Goal: Task Accomplishment & Management: Complete application form

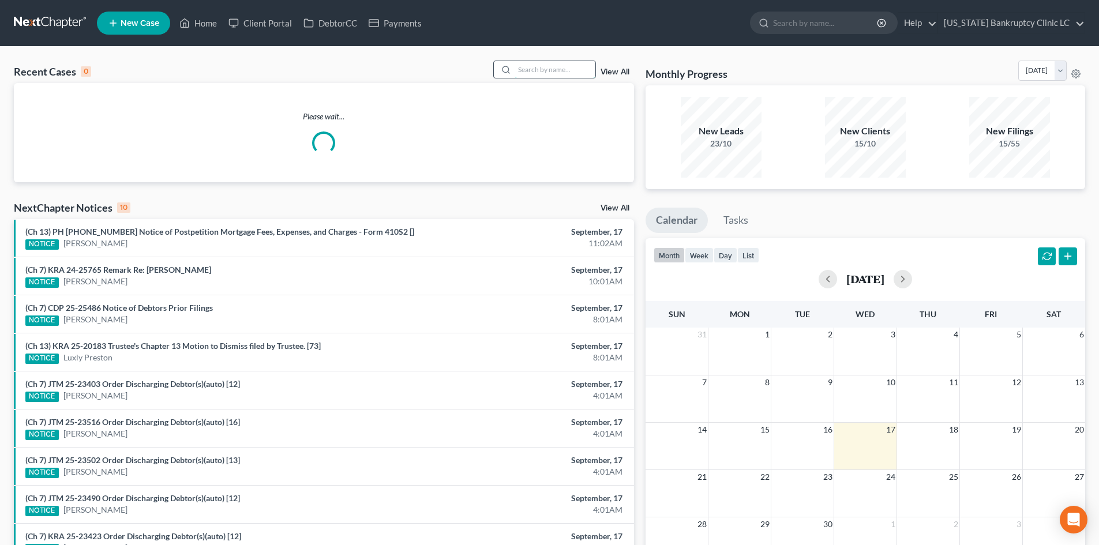
click at [562, 63] on input "search" at bounding box center [555, 69] width 81 height 17
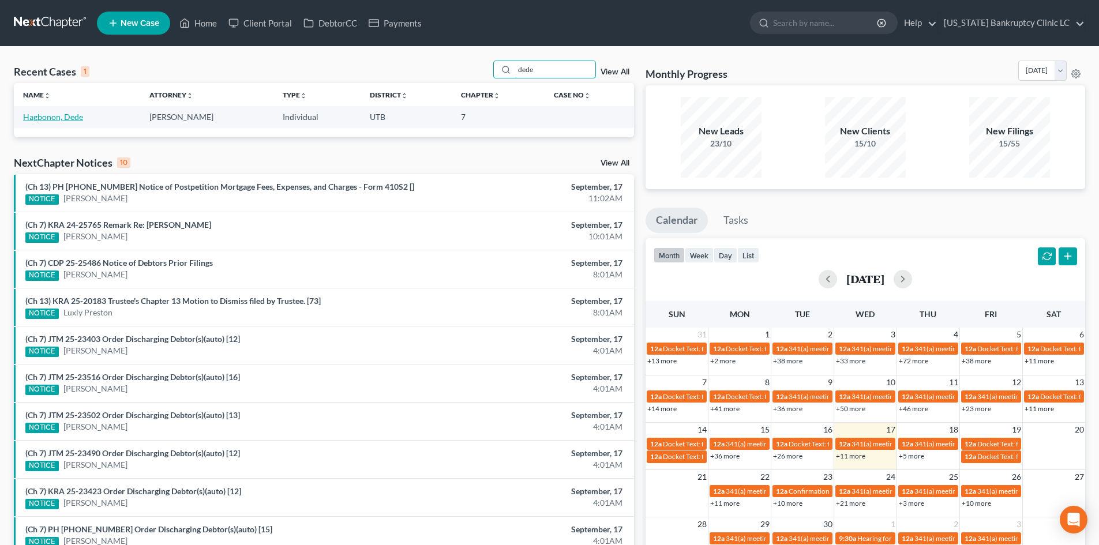
type input "dede"
click at [57, 117] on link "Hagbonon, Dede" at bounding box center [53, 117] width 60 height 10
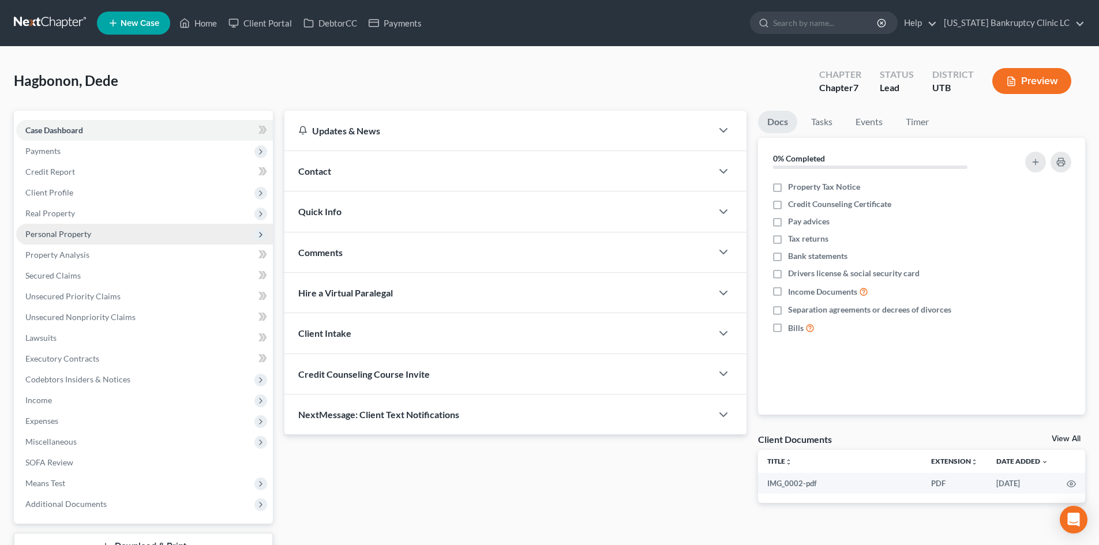
click at [79, 239] on span "Personal Property" at bounding box center [144, 234] width 257 height 21
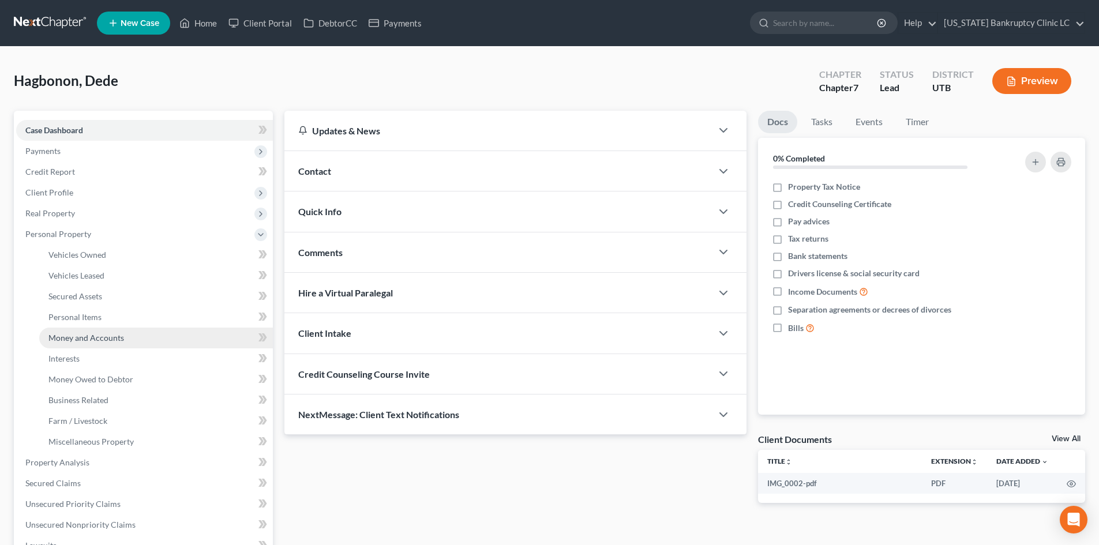
click at [97, 337] on span "Money and Accounts" at bounding box center [86, 338] width 76 height 10
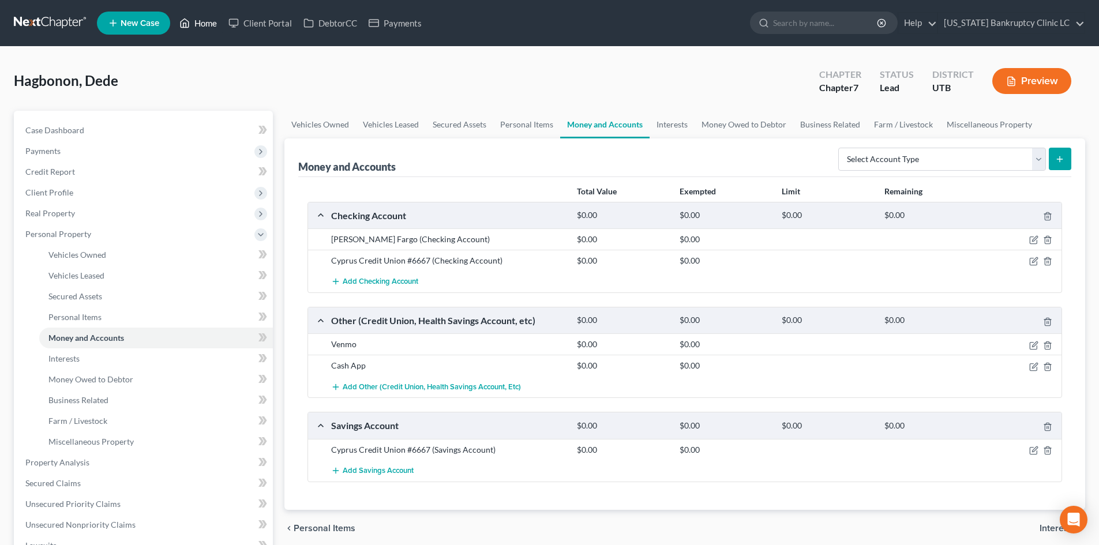
click at [204, 27] on link "Home" at bounding box center [198, 23] width 49 height 21
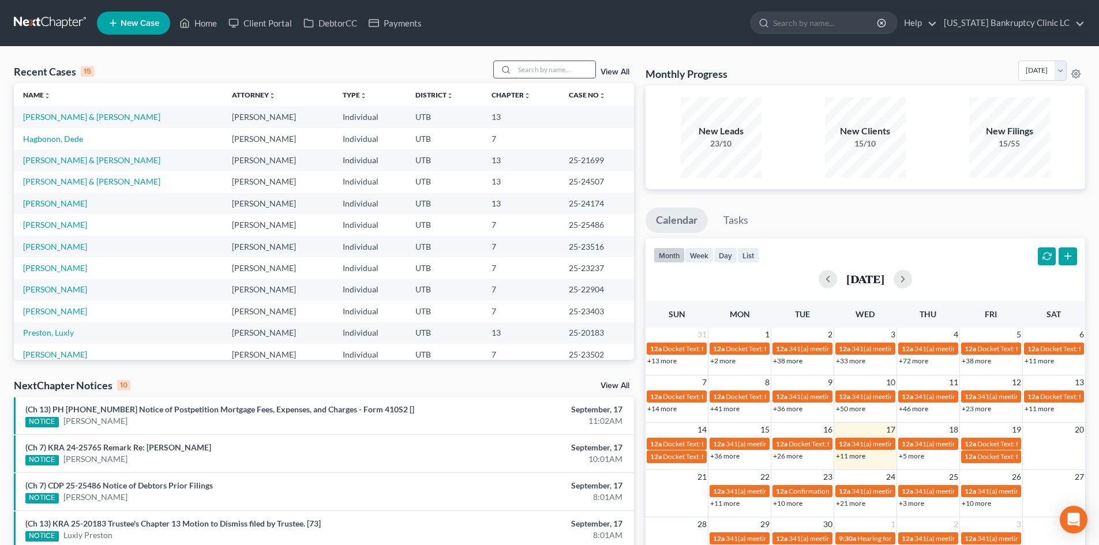
click at [580, 67] on input "search" at bounding box center [555, 69] width 81 height 17
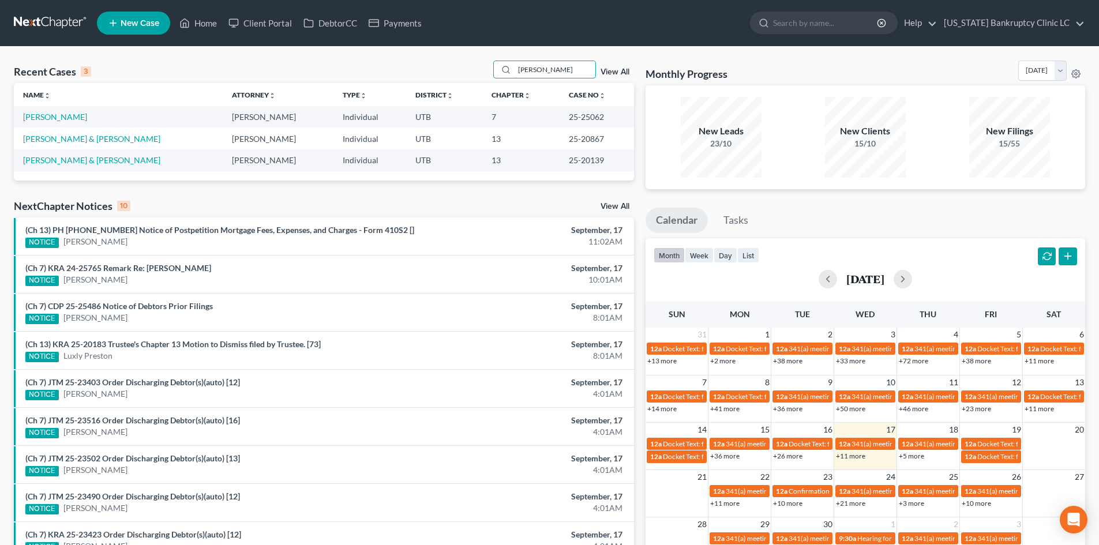
type input "[PERSON_NAME]"
click at [44, 117] on link "[PERSON_NAME]" at bounding box center [55, 117] width 64 height 10
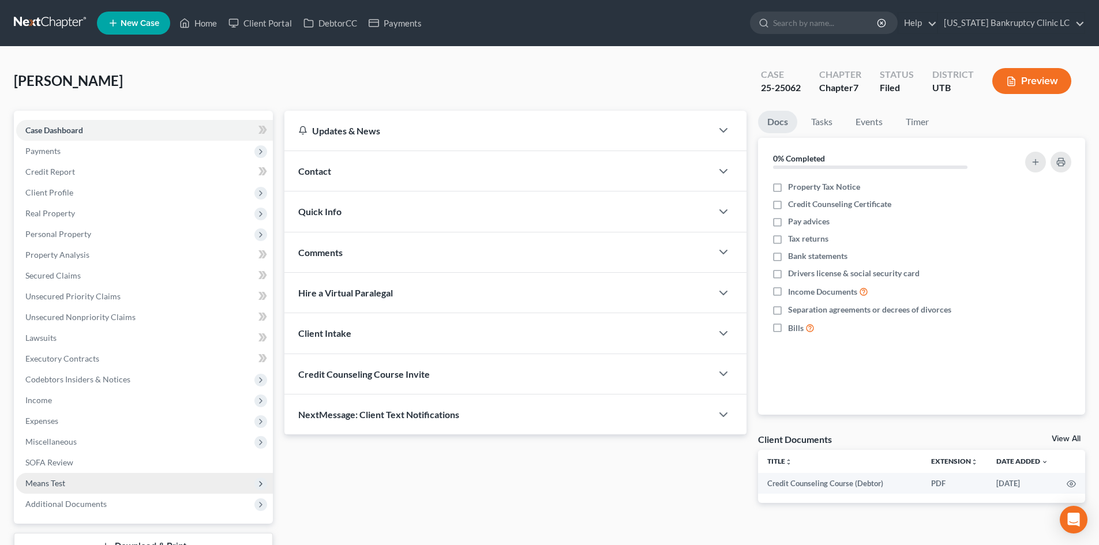
click at [66, 481] on span "Means Test" at bounding box center [144, 483] width 257 height 21
click at [74, 492] on span "Exemption from Presumption" at bounding box center [101, 504] width 107 height 10
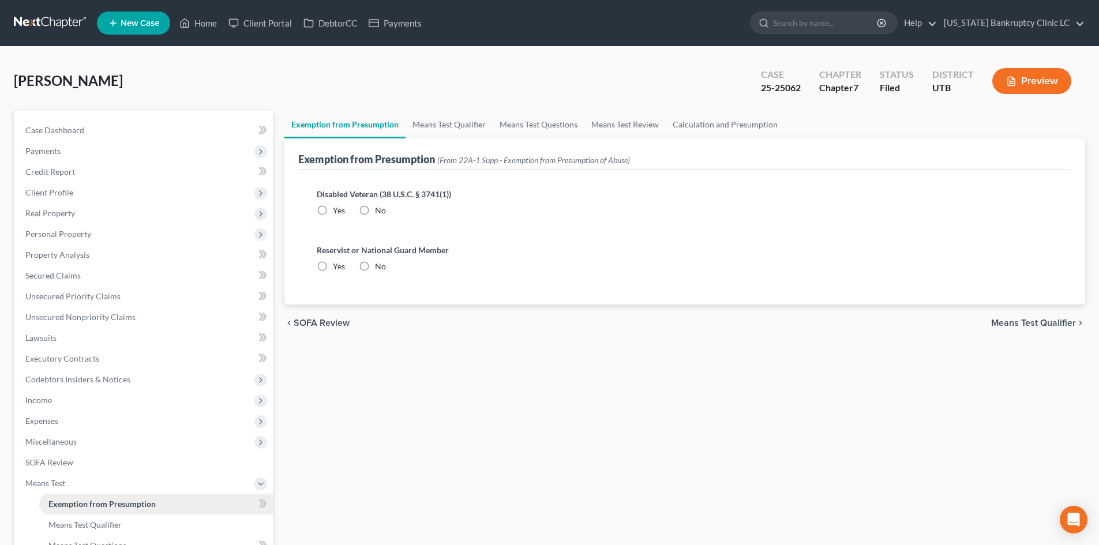
radio input "true"
click at [425, 119] on link "Means Test Qualifier" at bounding box center [449, 125] width 87 height 28
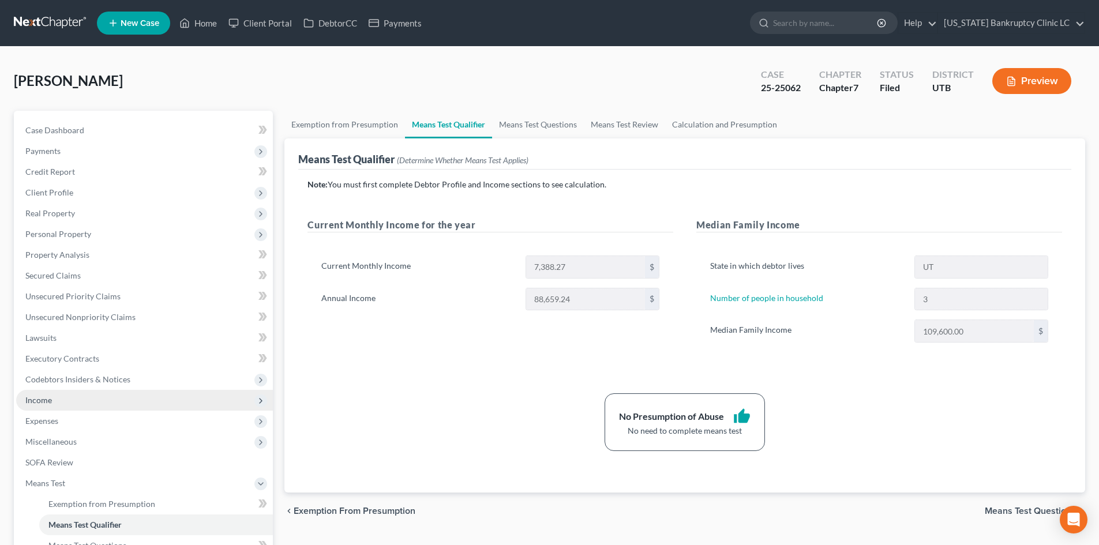
click at [108, 399] on span "Income" at bounding box center [144, 400] width 257 height 21
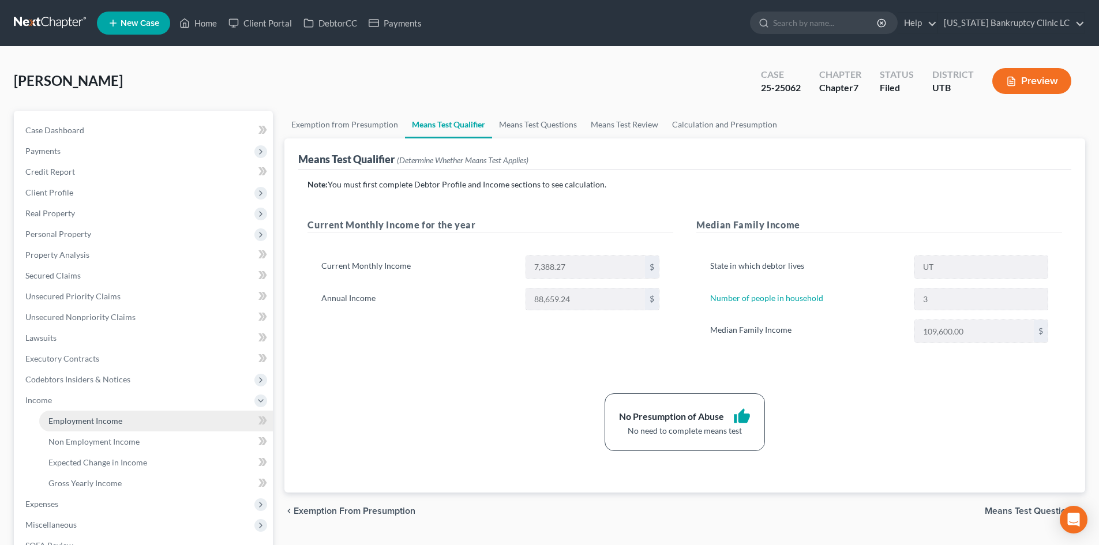
click at [102, 426] on link "Employment Income" at bounding box center [156, 421] width 234 height 21
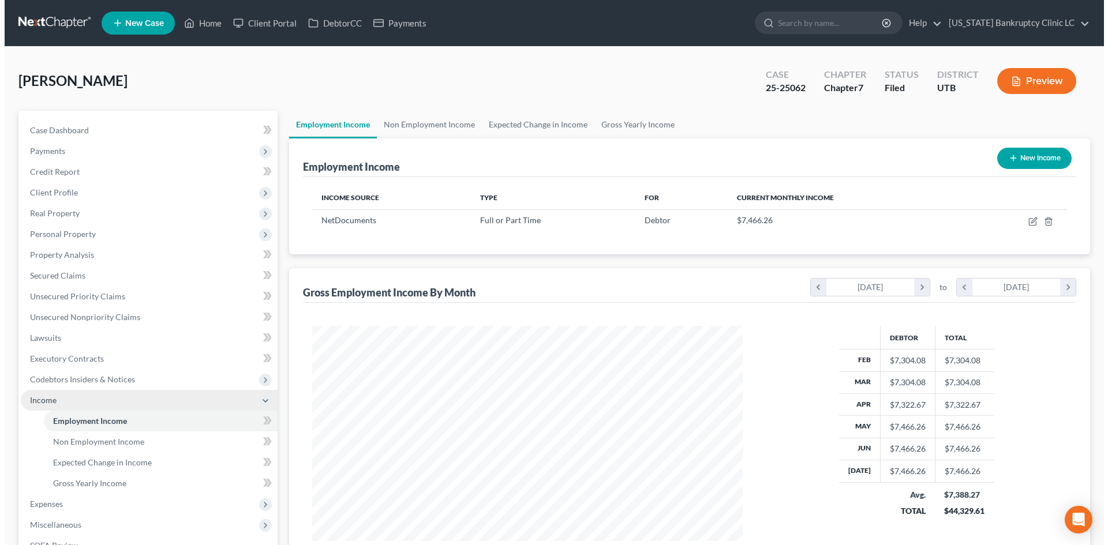
scroll to position [215, 453]
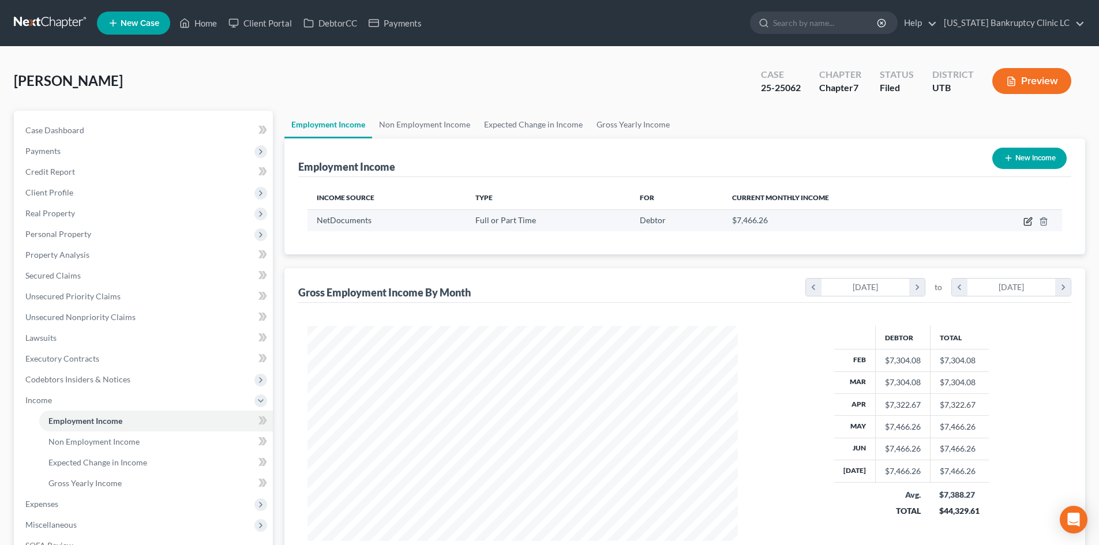
click at [911, 223] on icon "button" at bounding box center [1028, 219] width 5 height 5
select select "0"
select select "46"
select select "1"
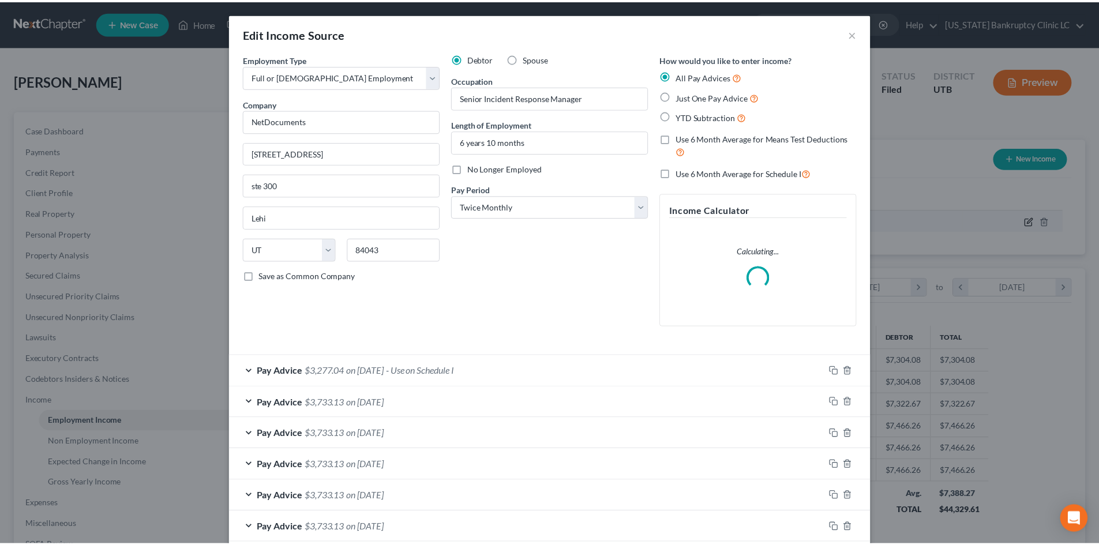
scroll to position [217, 457]
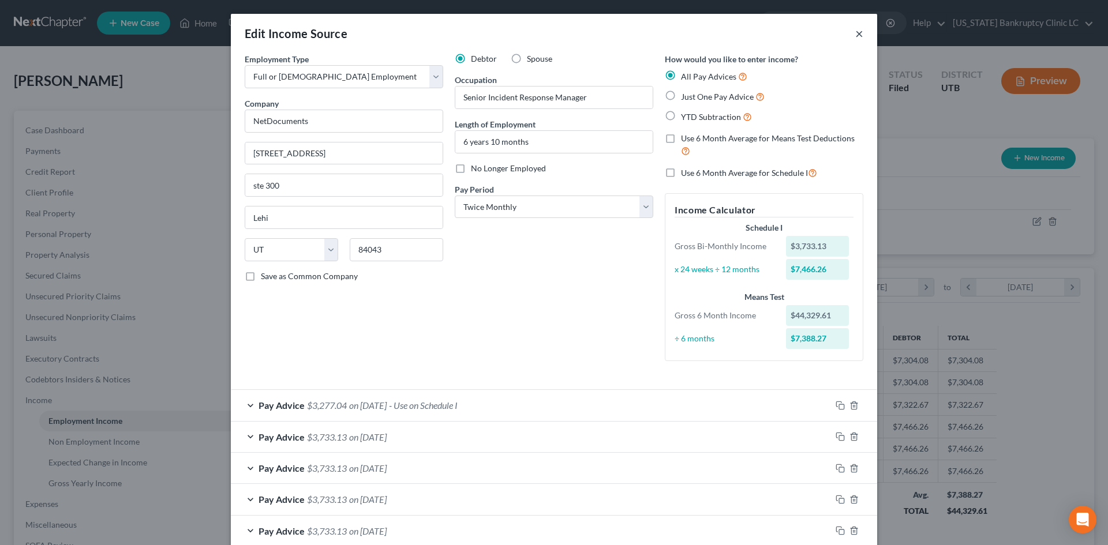
click at [855, 31] on button "×" at bounding box center [859, 34] width 8 height 14
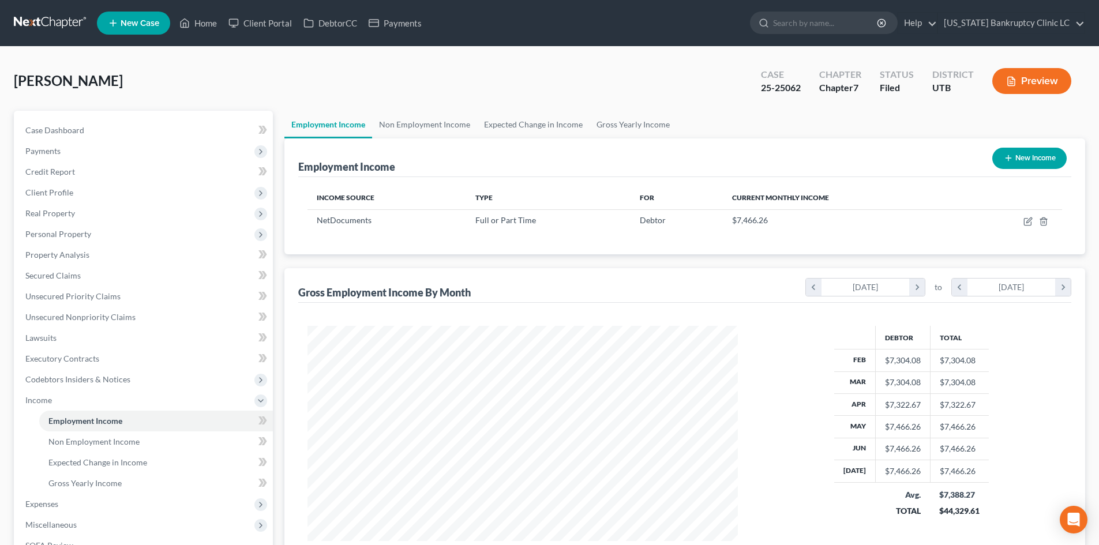
scroll to position [115, 0]
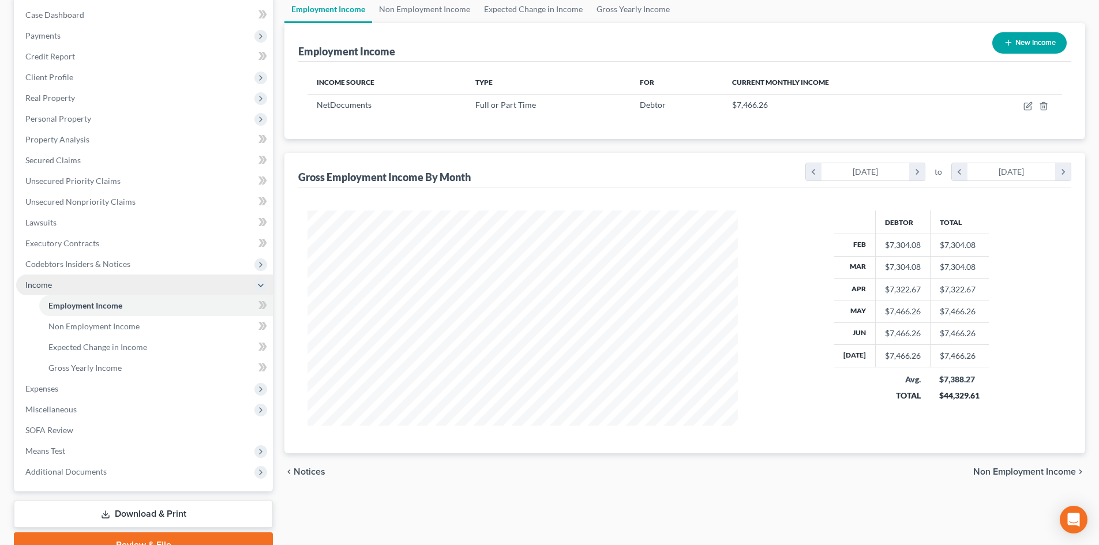
click at [88, 293] on span "Income" at bounding box center [144, 285] width 257 height 21
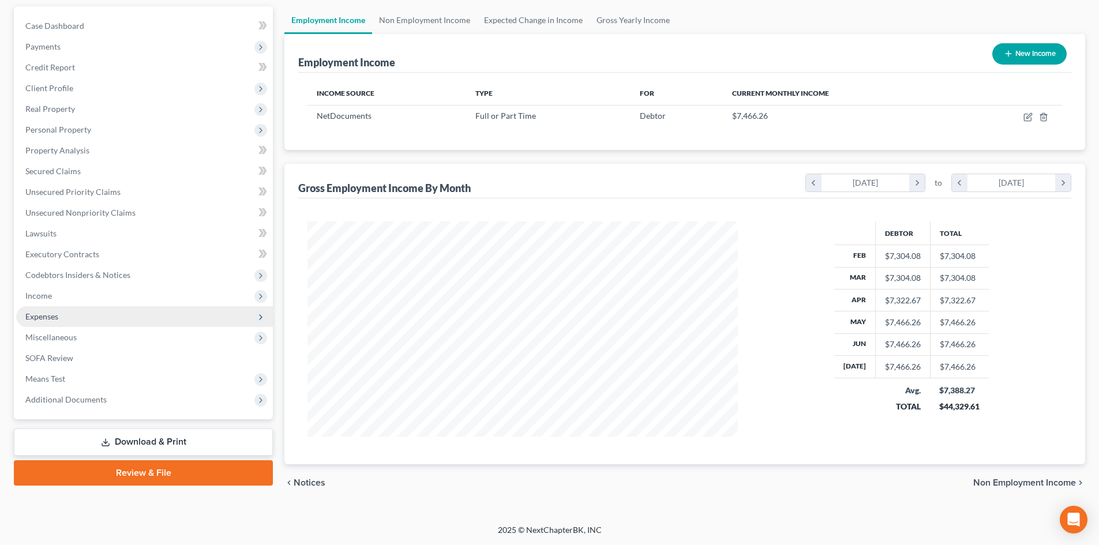
click at [73, 320] on span "Expenses" at bounding box center [144, 316] width 257 height 21
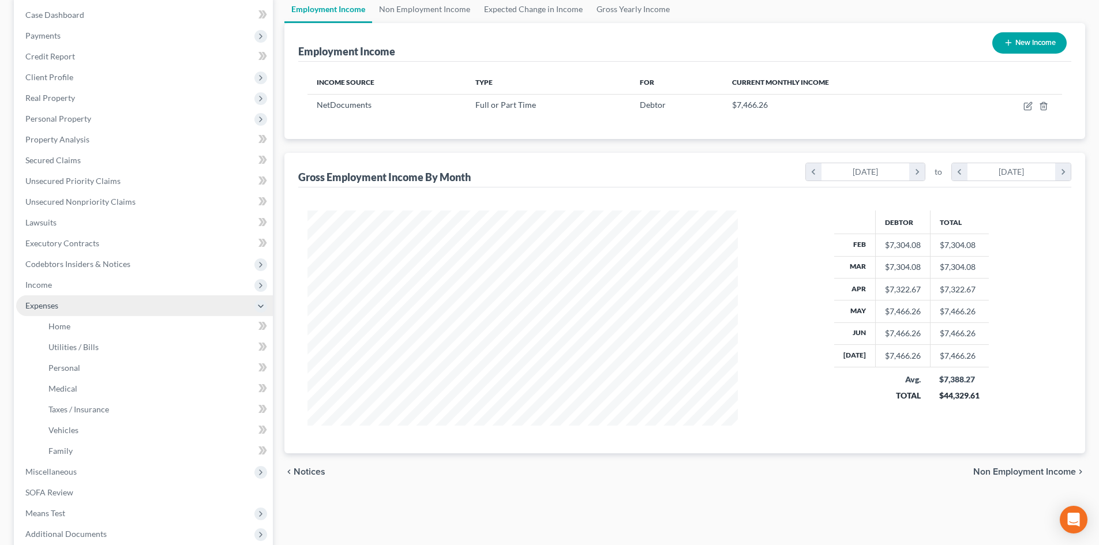
click at [77, 303] on span "Expenses" at bounding box center [144, 305] width 257 height 21
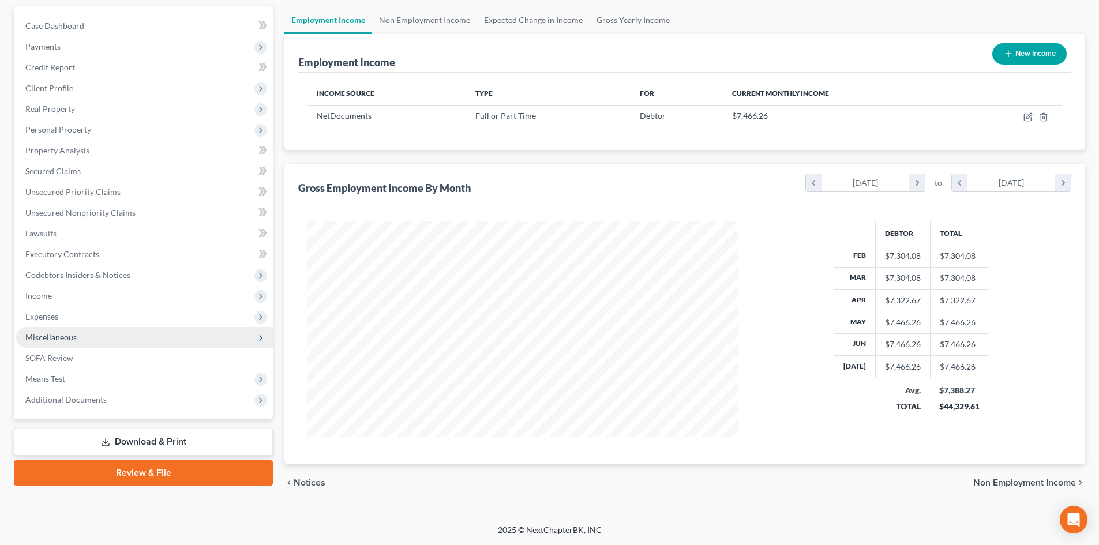
scroll to position [104, 0]
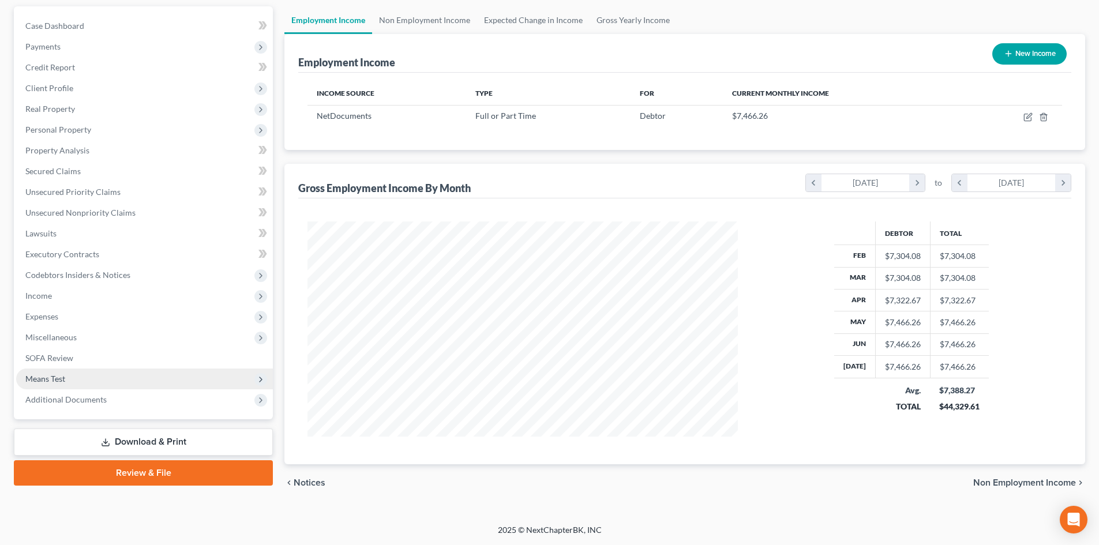
click at [67, 382] on span "Means Test" at bounding box center [144, 379] width 257 height 21
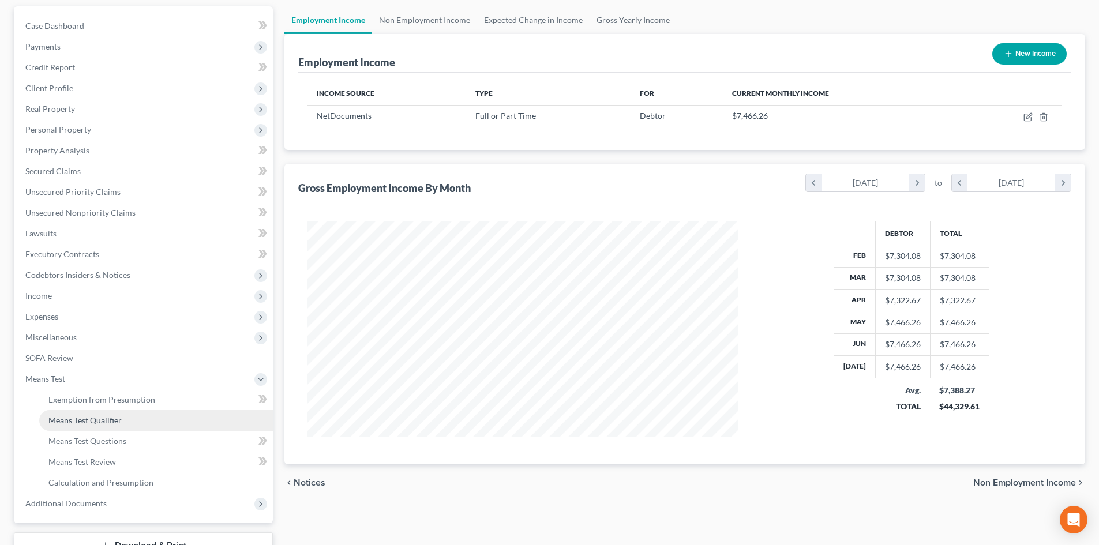
scroll to position [115, 0]
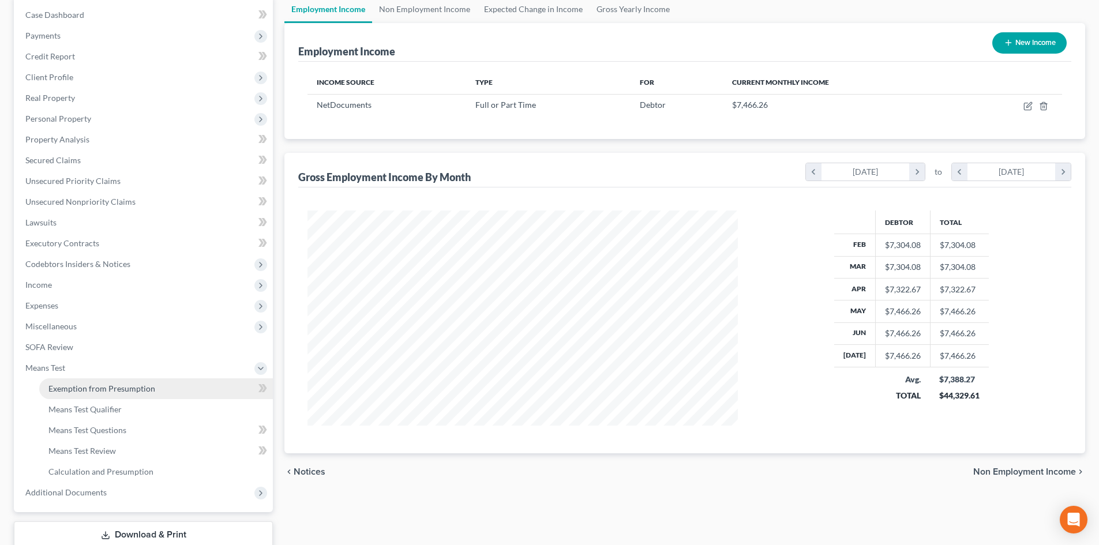
click at [93, 391] on span "Exemption from Presumption" at bounding box center [101, 389] width 107 height 10
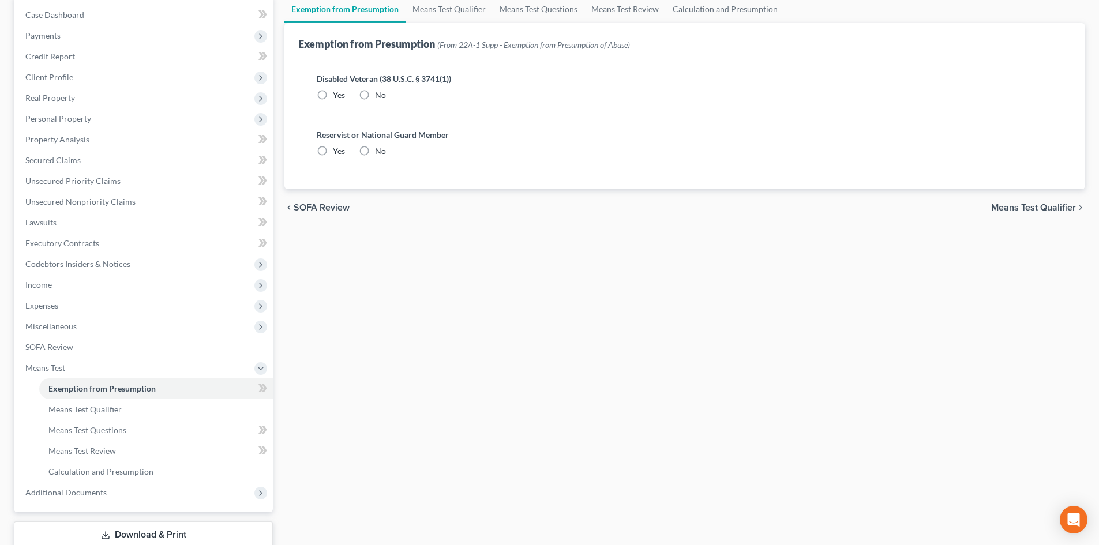
scroll to position [16, 0]
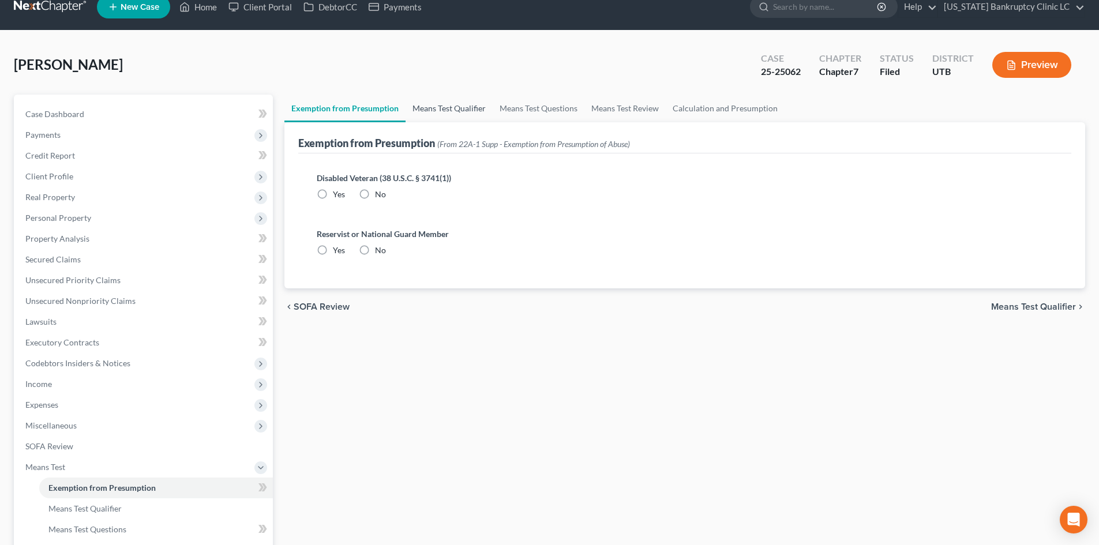
radio input "true"
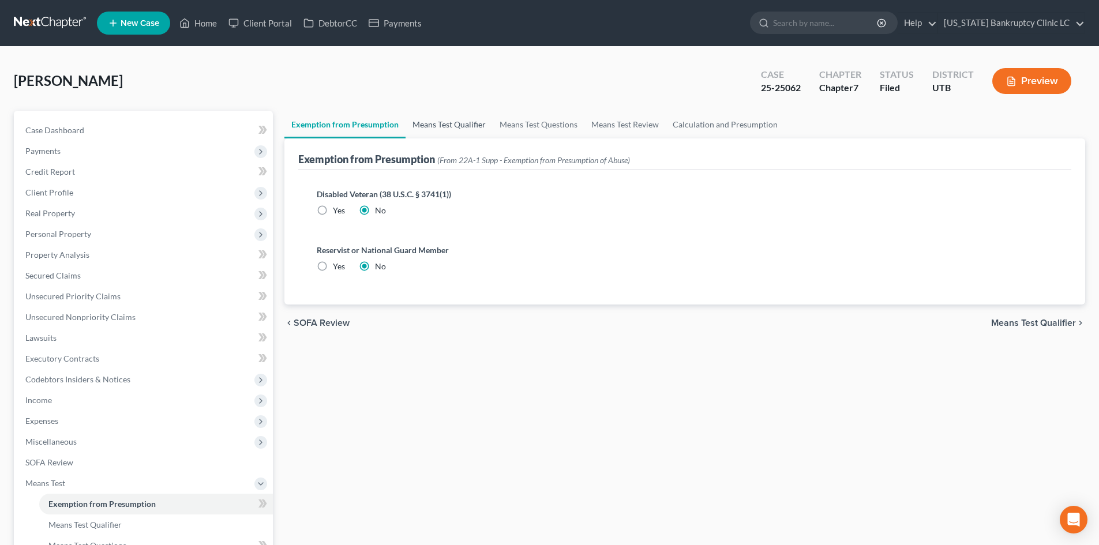
click at [464, 119] on link "Means Test Qualifier" at bounding box center [449, 125] width 87 height 28
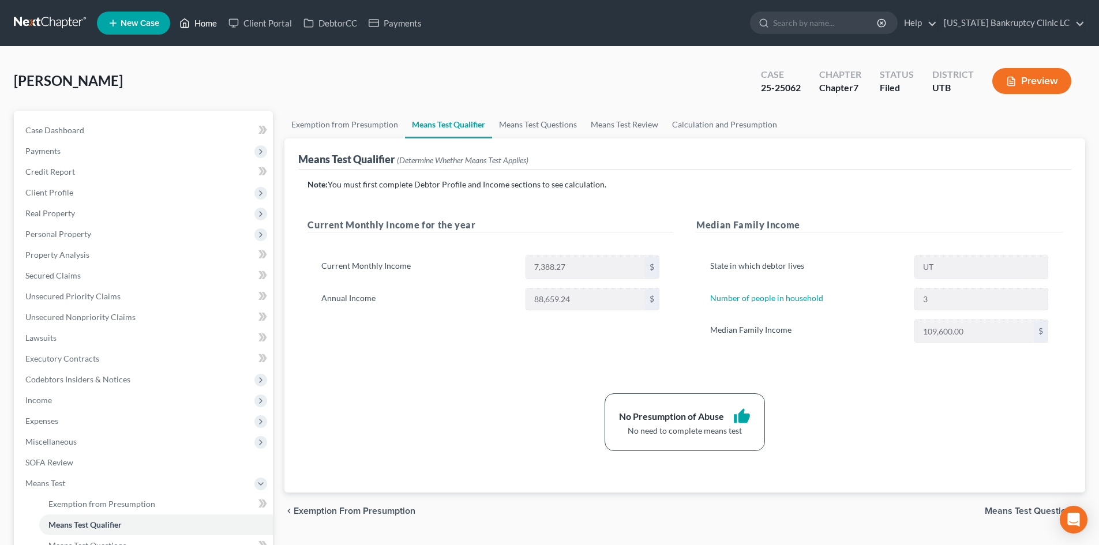
click at [207, 21] on link "Home" at bounding box center [198, 23] width 49 height 21
